Goal: Information Seeking & Learning: Learn about a topic

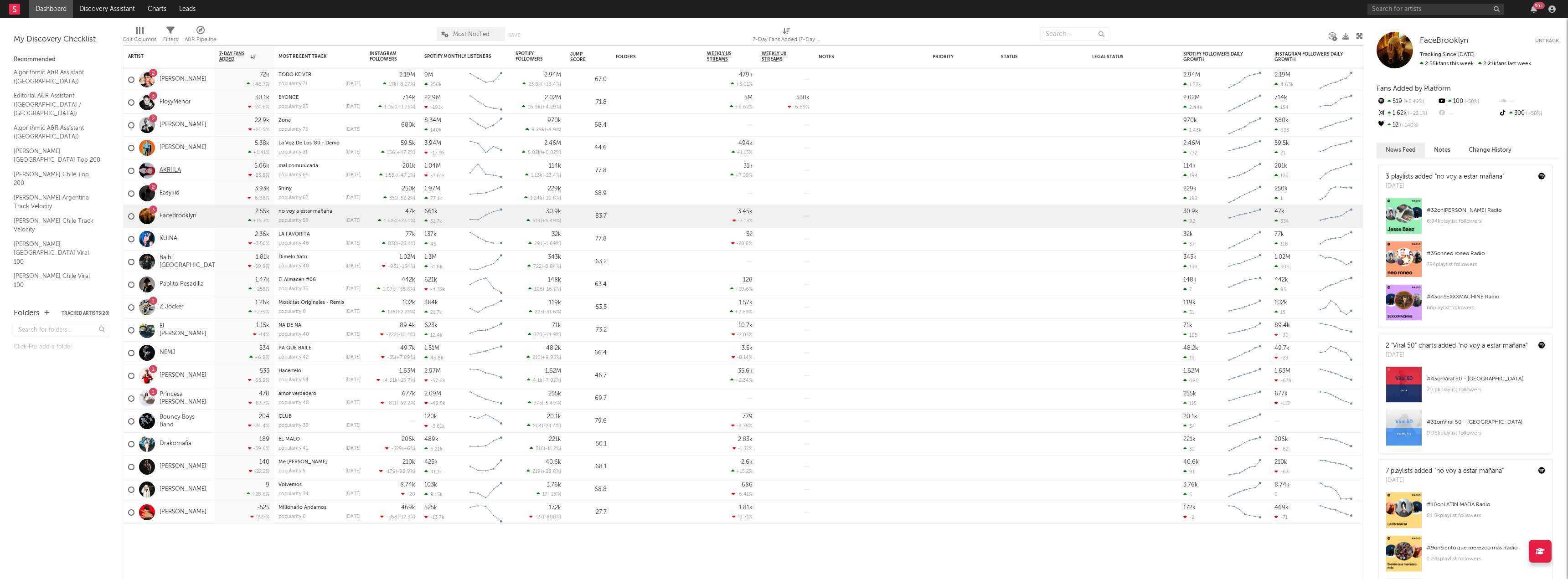
click at [169, 171] on link "AKRIILA" at bounding box center [170, 170] width 21 height 8
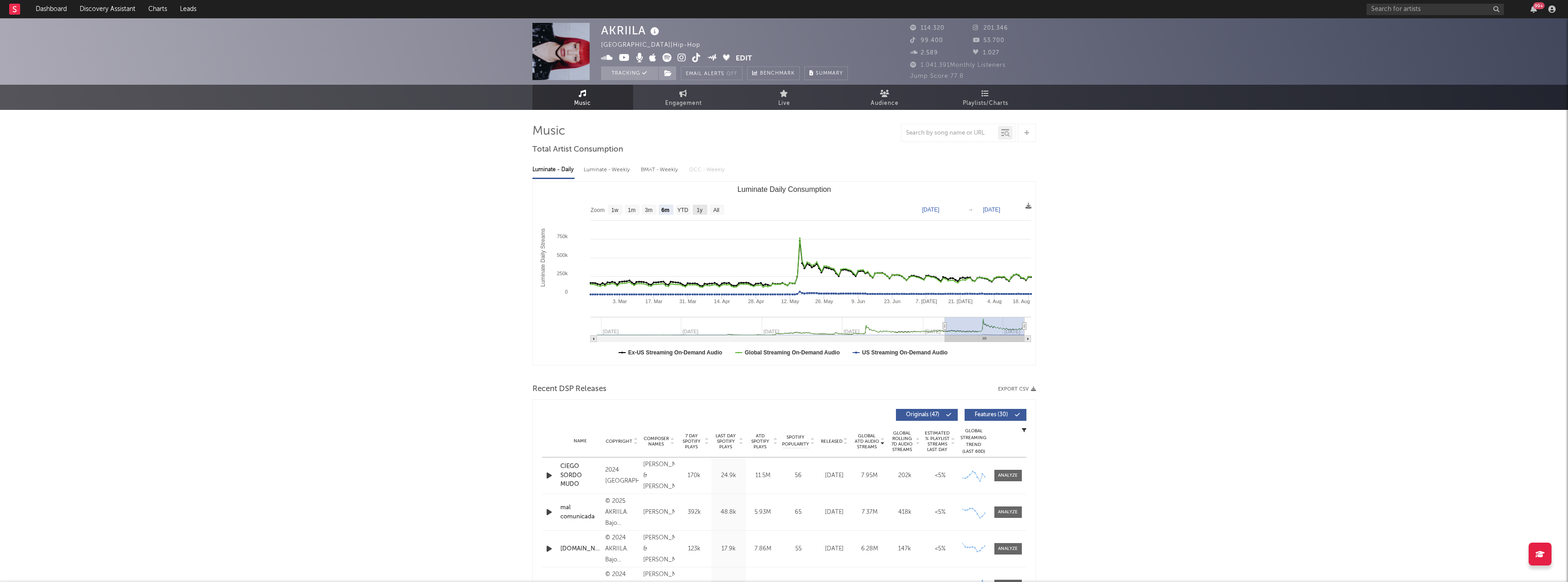
click at [704, 210] on rect "Luminate Daily Consumption" at bounding box center [700, 210] width 15 height 10
select select "1y"
type input "[DATE]"
